Goal: Information Seeking & Learning: Understand process/instructions

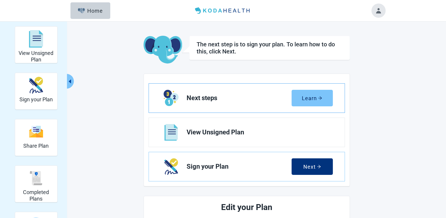
click at [318, 97] on icon "arrow-right" at bounding box center [320, 98] width 4 height 4
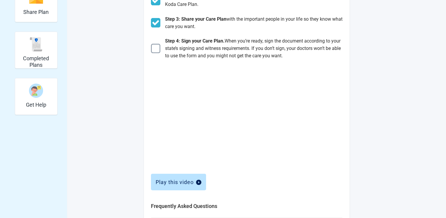
scroll to position [131, 0]
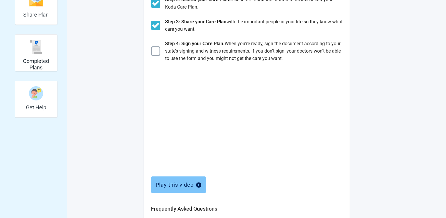
click at [182, 183] on div "Play this video" at bounding box center [179, 184] width 46 height 6
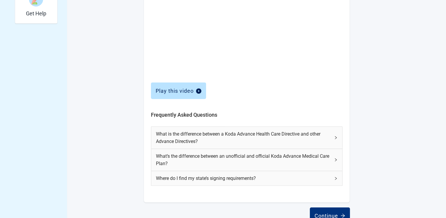
scroll to position [239, 0]
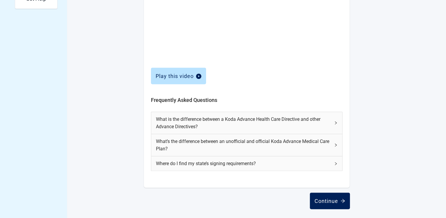
click at [334, 198] on div "Continue" at bounding box center [330, 200] width 31 height 6
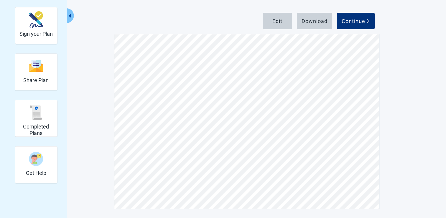
scroll to position [50, 0]
click at [315, 21] on div "Download" at bounding box center [315, 21] width 26 height 6
